Goal: Find specific page/section: Find specific page/section

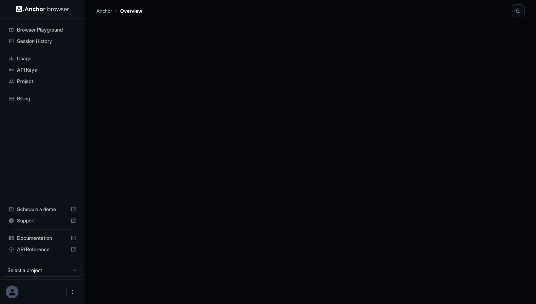
click at [24, 58] on span "Usage" at bounding box center [46, 58] width 59 height 7
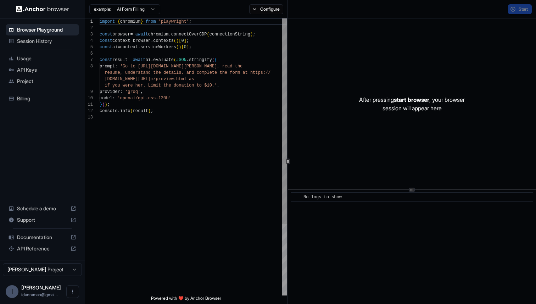
scroll to position [45, 0]
click at [29, 61] on span "Usage" at bounding box center [46, 58] width 59 height 7
